Goal: Browse casually: Explore the website without a specific task or goal

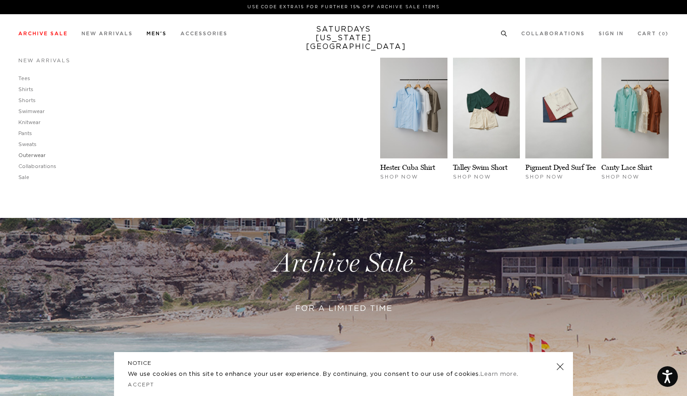
click at [32, 154] on link "Outerwear" at bounding box center [31, 155] width 27 height 5
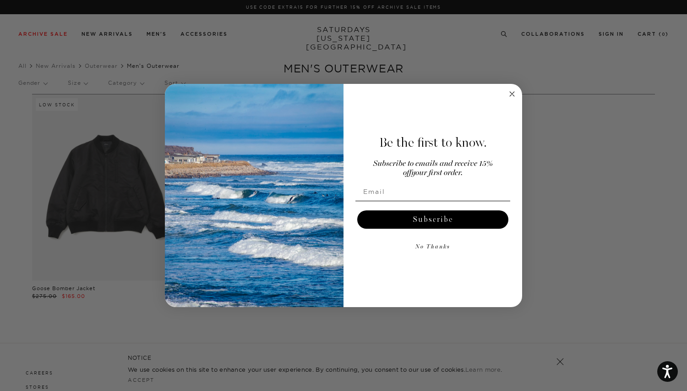
click at [513, 97] on circle "Close dialog" at bounding box center [512, 93] width 11 height 11
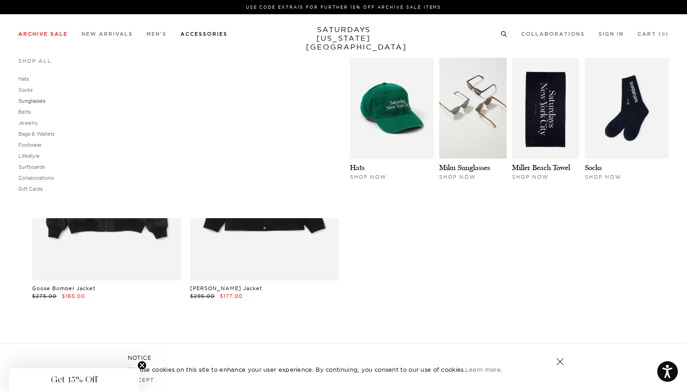
click at [36, 98] on link "Sunglasses" at bounding box center [31, 101] width 27 height 6
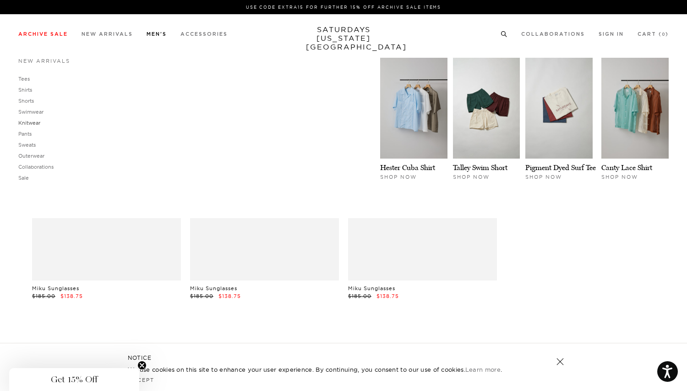
click at [28, 123] on link "Knitwear" at bounding box center [29, 123] width 22 height 6
